Goal: Transaction & Acquisition: Subscribe to service/newsletter

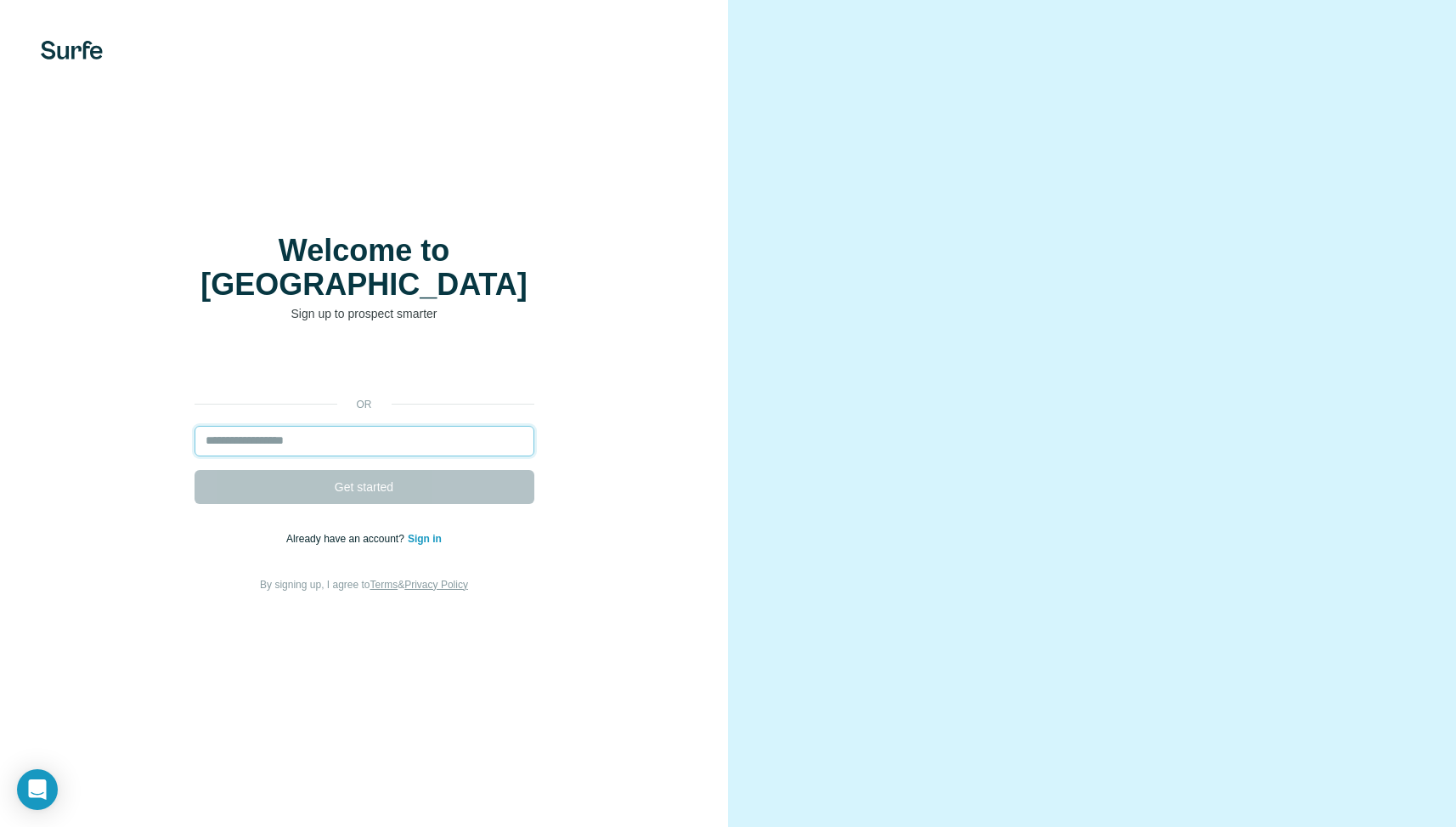
click at [268, 426] on input "email" at bounding box center [364, 441] width 340 height 31
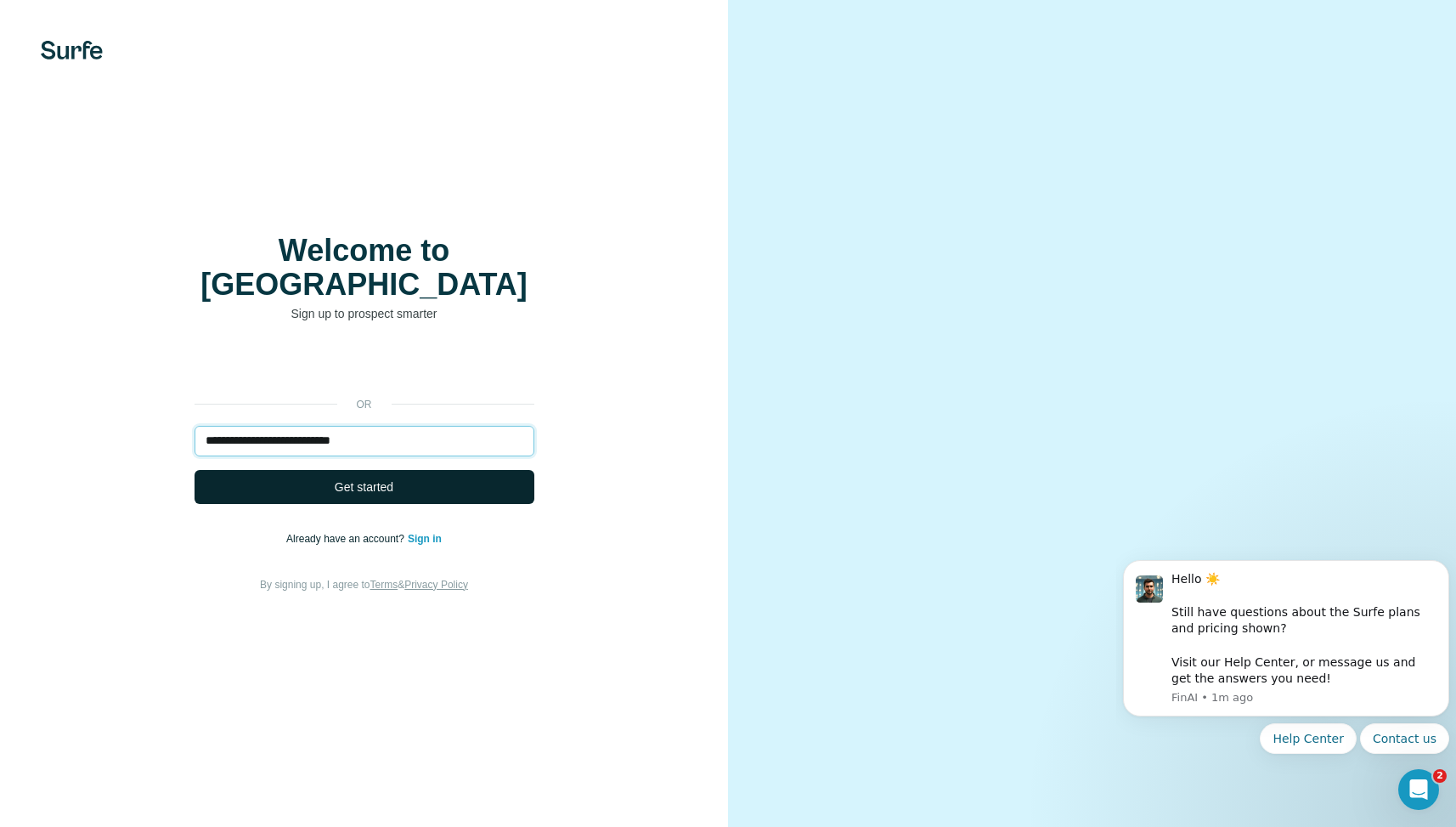
type input "**********"
click at [354, 478] on span "Get started" at bounding box center [364, 486] width 58 height 17
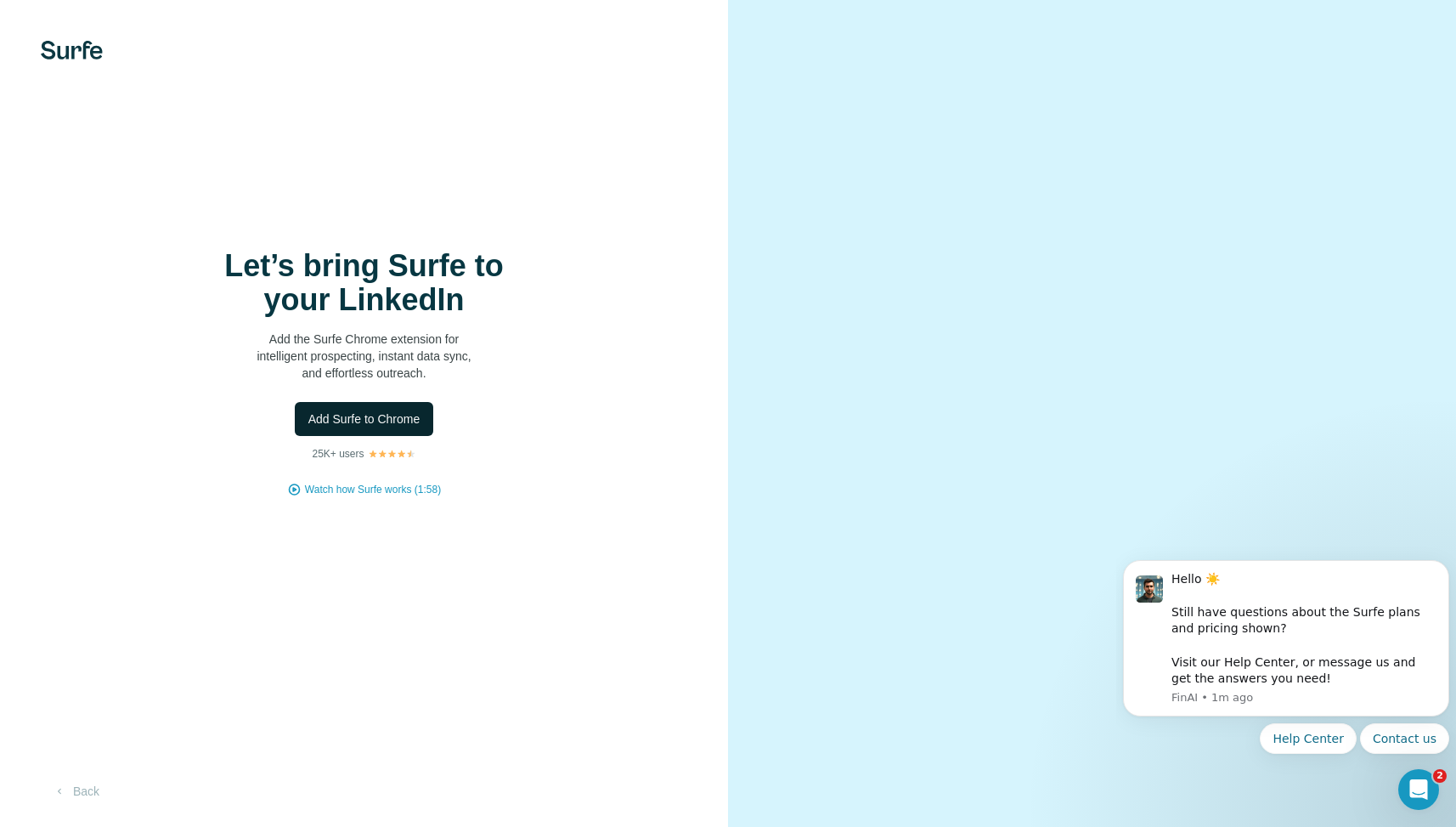
click at [365, 425] on span "Add Surfe to Chrome" at bounding box center [364, 418] width 112 height 17
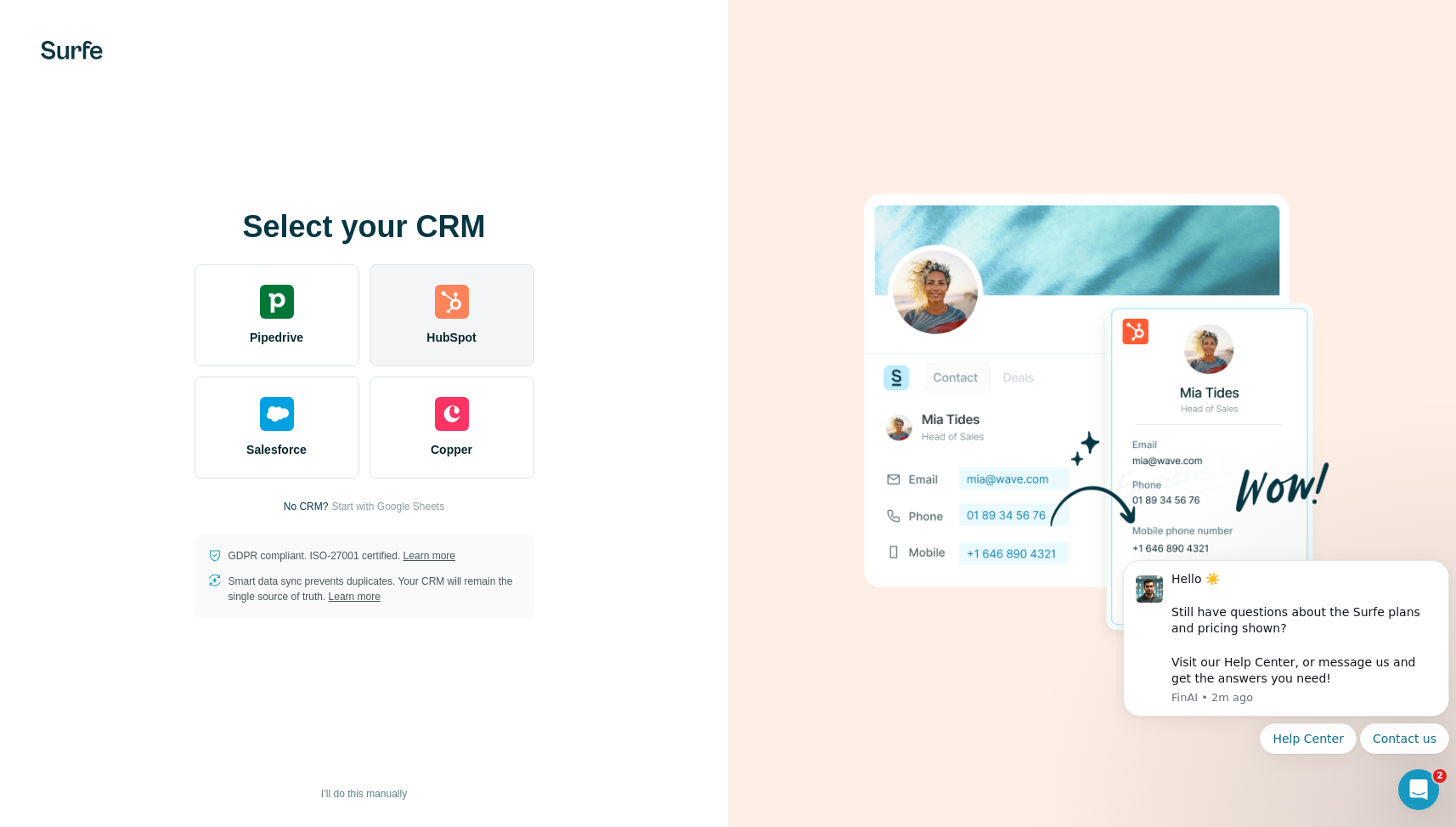
click at [445, 310] on img at bounding box center [452, 301] width 34 height 34
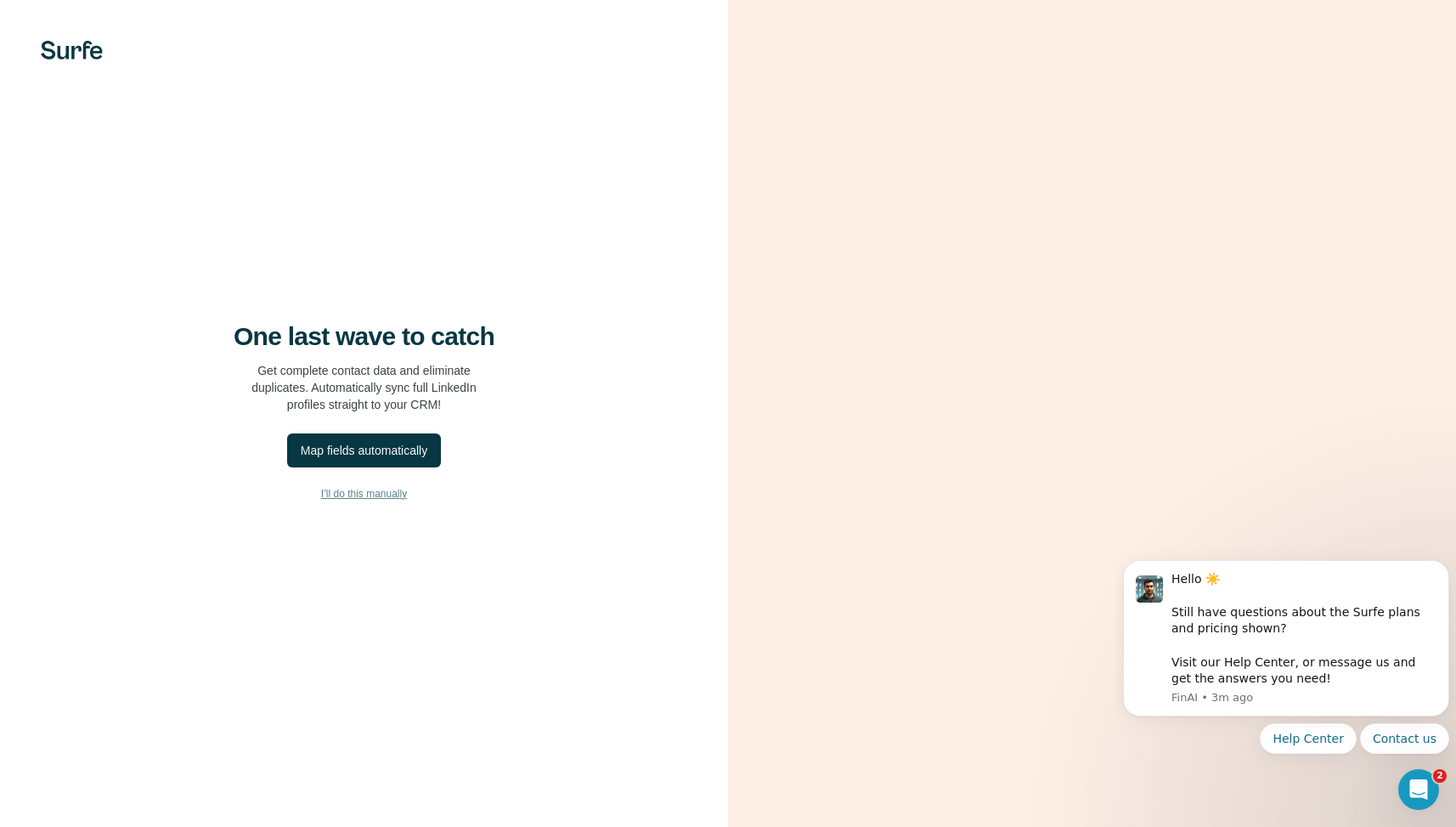
click at [364, 494] on span "I’ll do this manually" at bounding box center [364, 493] width 85 height 15
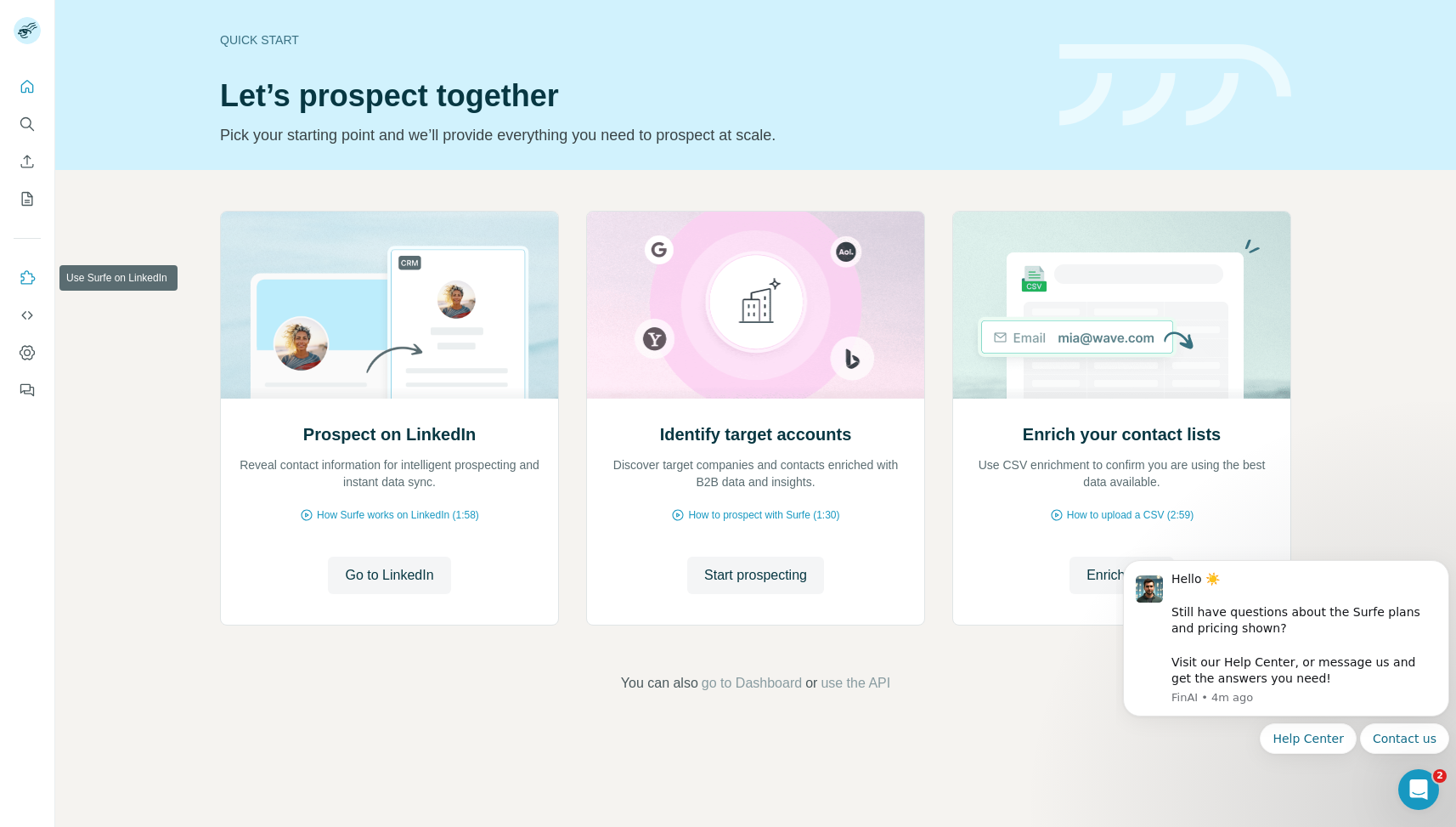
click at [30, 284] on icon "Use Surfe on LinkedIn" at bounding box center [27, 277] width 17 height 17
